Goal: Information Seeking & Learning: Learn about a topic

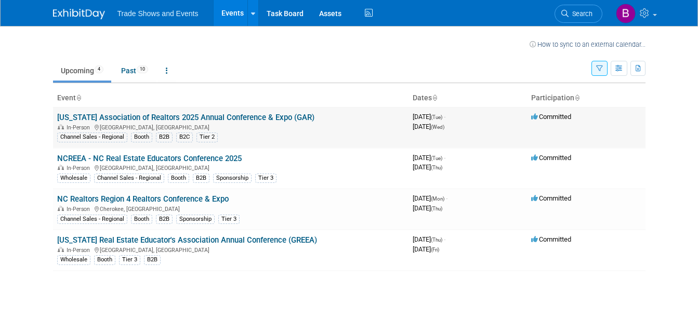
click at [209, 116] on link "[US_STATE] Association of Realtors 2025 Annual Conference & Expo (GAR)" at bounding box center [185, 117] width 257 height 9
click at [124, 114] on link "[US_STATE] Association of Realtors 2025 Annual Conference & Expo (GAR)" at bounding box center [185, 117] width 257 height 9
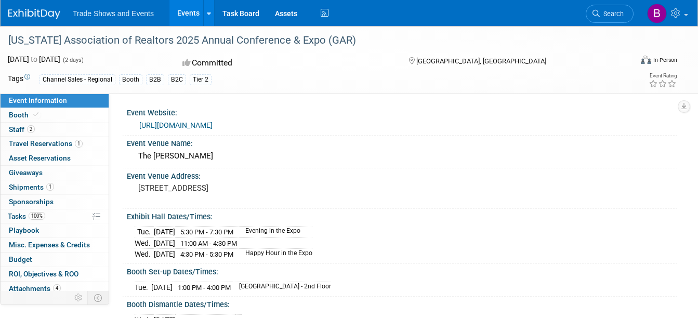
click at [213, 125] on link "https://garealtor.com/events/annual-conference-2/" at bounding box center [175, 125] width 73 height 8
